Goal: Task Accomplishment & Management: Manage account settings

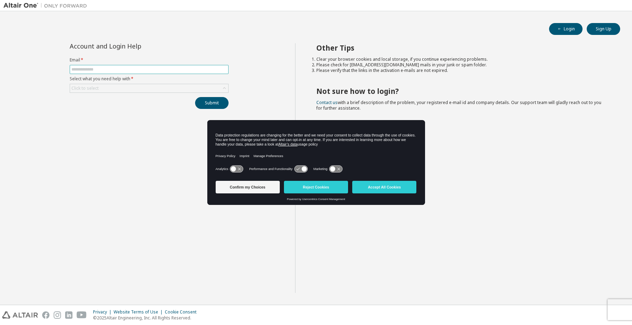
click at [91, 67] on input "text" at bounding box center [148, 70] width 155 height 6
click at [98, 70] on input "text" at bounding box center [148, 70] width 155 height 6
click at [99, 70] on input "text" at bounding box center [148, 70] width 155 height 6
click at [315, 189] on button "Reject Cookies" at bounding box center [316, 187] width 64 height 13
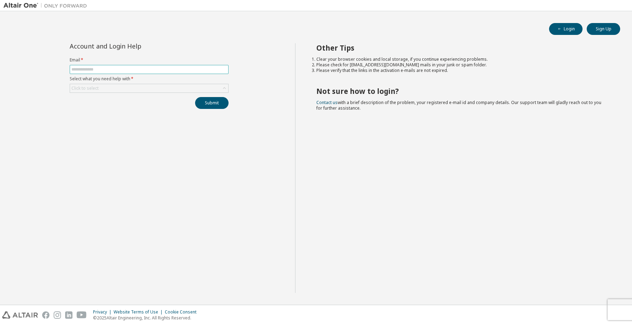
click at [81, 66] on span at bounding box center [149, 69] width 159 height 9
click at [80, 68] on input "text" at bounding box center [148, 70] width 155 height 6
type input "**********"
click at [82, 87] on div "Click to select" at bounding box center [84, 88] width 27 height 6
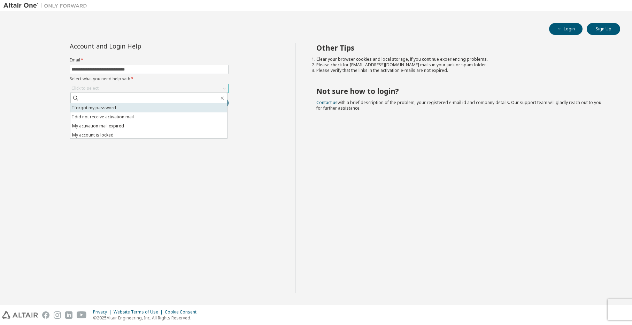
click at [88, 107] on li "I forgot my password" at bounding box center [148, 107] width 157 height 9
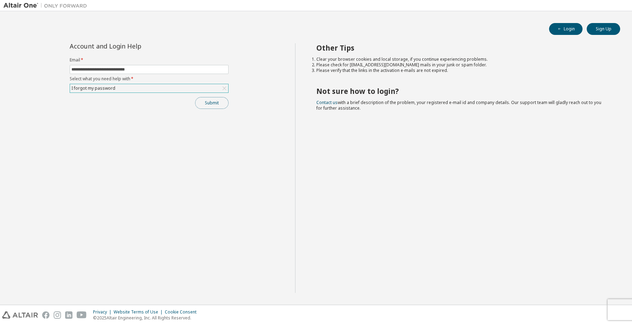
click at [216, 106] on button "Submit" at bounding box center [211, 103] width 33 height 12
click at [212, 100] on button "Submit" at bounding box center [211, 103] width 33 height 12
